Goal: Information Seeking & Learning: Learn about a topic

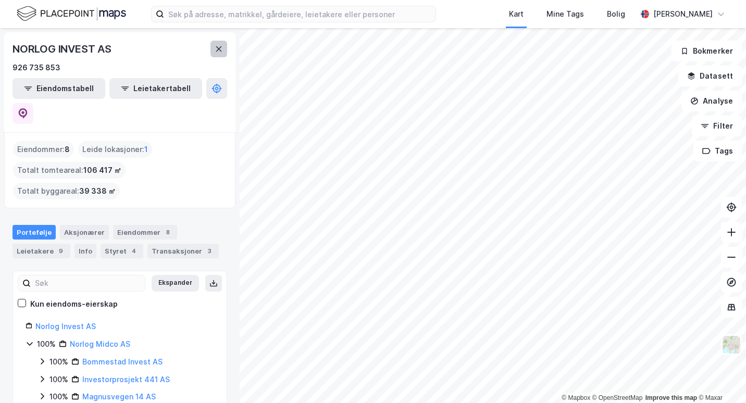
click at [216, 47] on icon at bounding box center [219, 49] width 8 height 8
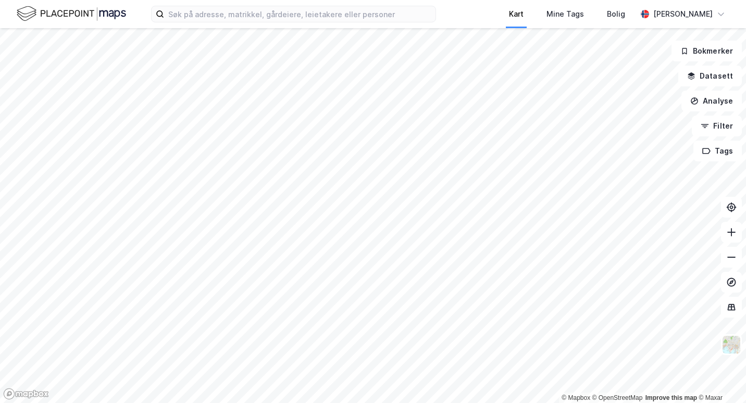
click at [504, 27] on div "Kart Mine Tags Bolig [PERSON_NAME] © Mapbox © OpenStreetMap Improve this map © …" at bounding box center [373, 201] width 746 height 403
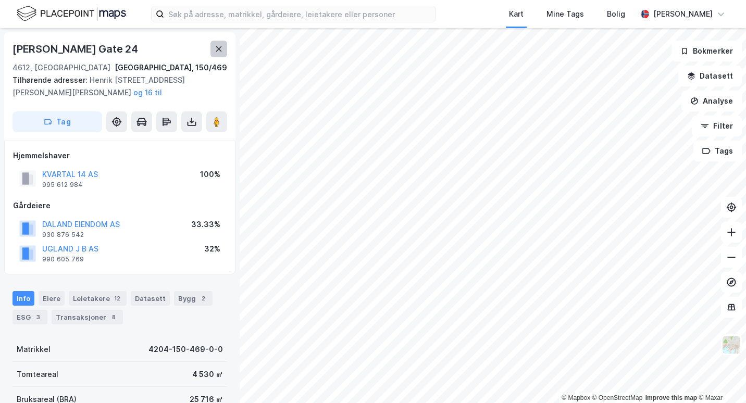
click at [222, 48] on icon at bounding box center [219, 49] width 8 height 8
